Goal: Information Seeking & Learning: Learn about a topic

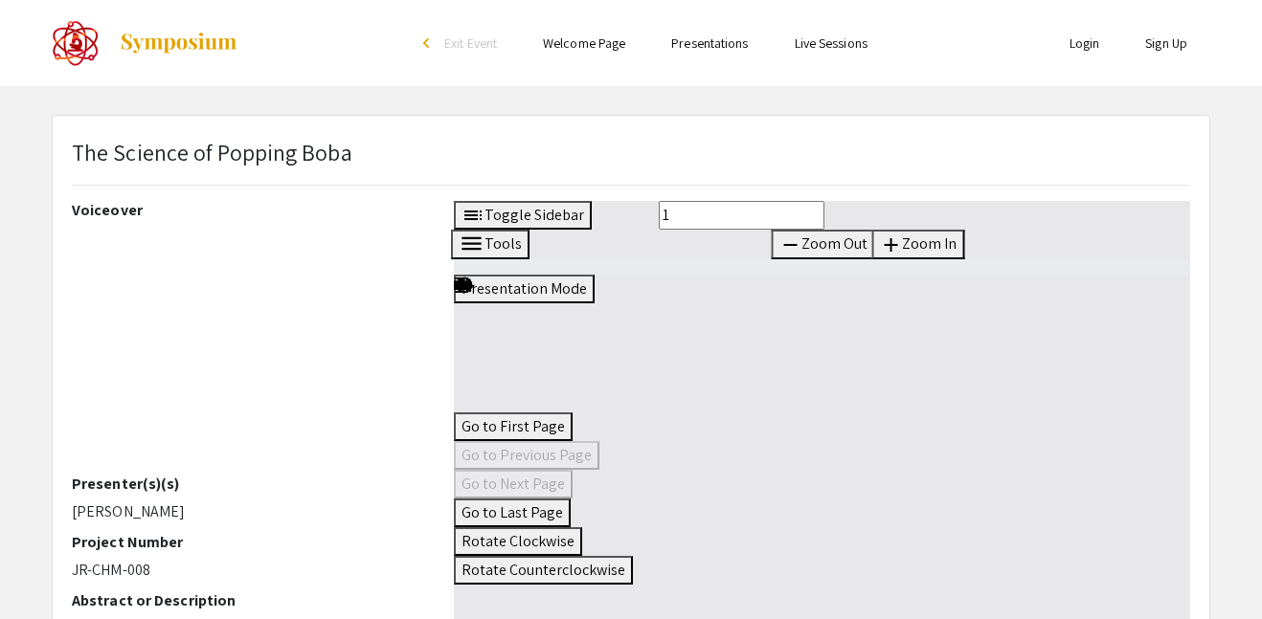
select select "custom"
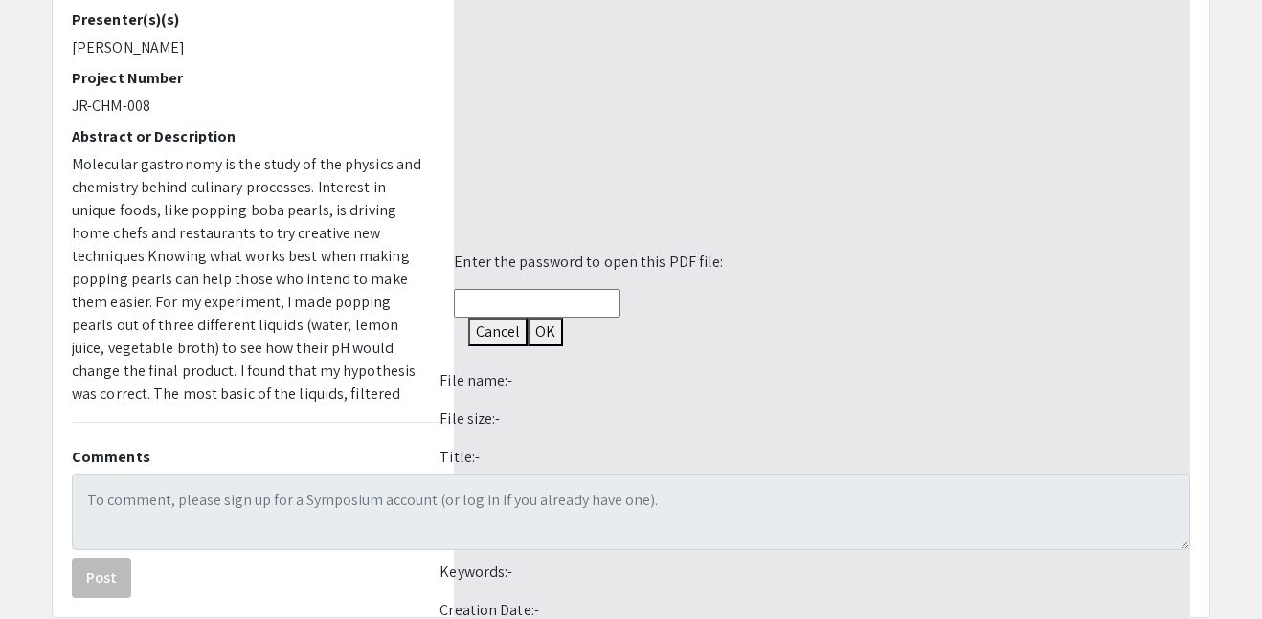
scroll to position [463, 0]
click at [475, 334] on button "Cancel" at bounding box center [497, 333] width 59 height 29
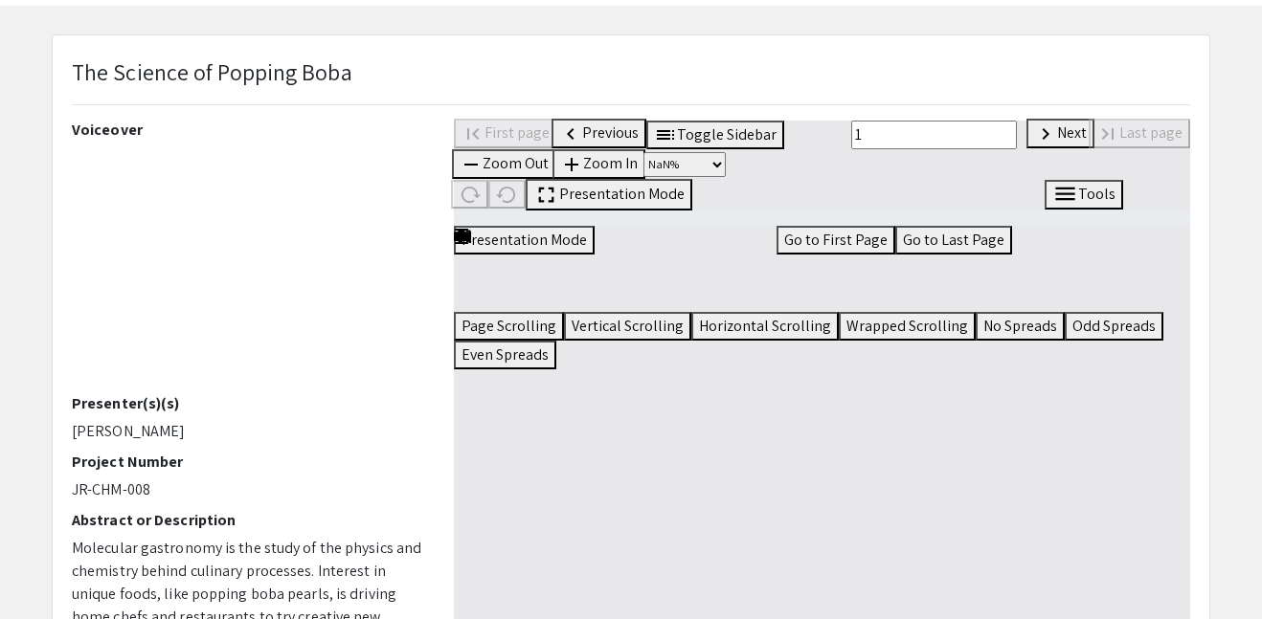
scroll to position [72, 0]
